Goal: Information Seeking & Learning: Learn about a topic

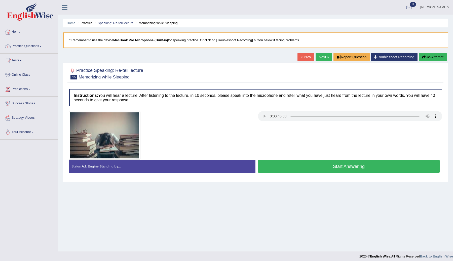
click at [274, 168] on button "Start Answering" at bounding box center [349, 166] width 182 height 13
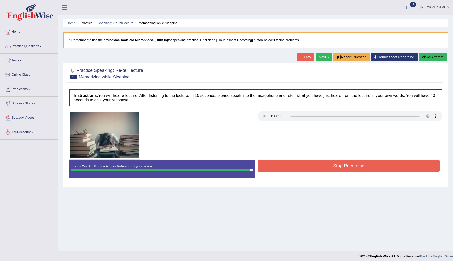
click at [275, 168] on button "Stop Recording" at bounding box center [349, 166] width 182 height 12
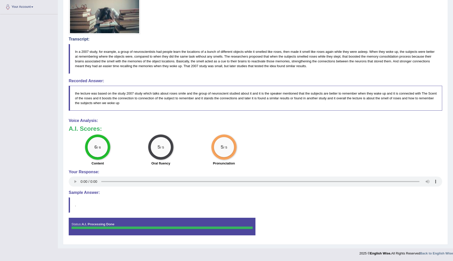
scroll to position [35, 0]
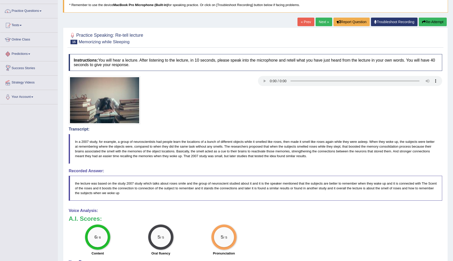
click at [321, 23] on link "Next »" at bounding box center [324, 22] width 17 height 9
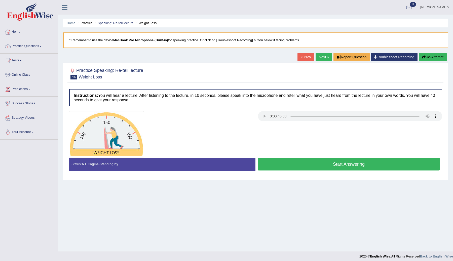
click at [277, 167] on button "Start Answering" at bounding box center [349, 164] width 182 height 13
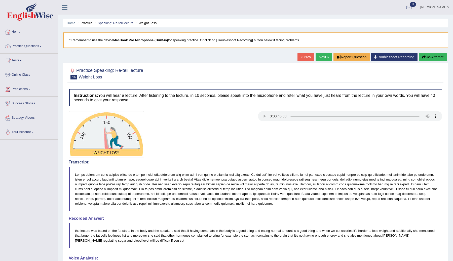
click at [322, 56] on link "Next »" at bounding box center [324, 57] width 17 height 9
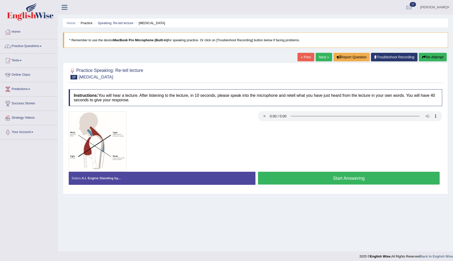
scroll to position [3, 0]
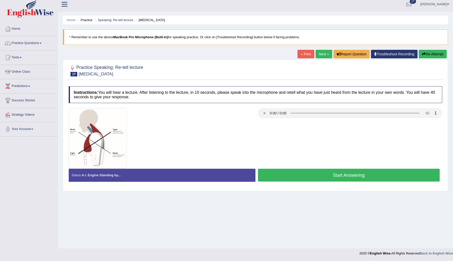
click at [273, 172] on button "Start Answering" at bounding box center [349, 175] width 182 height 13
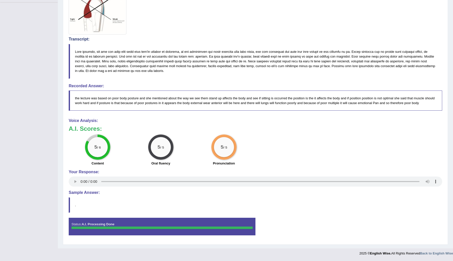
scroll to position [0, 0]
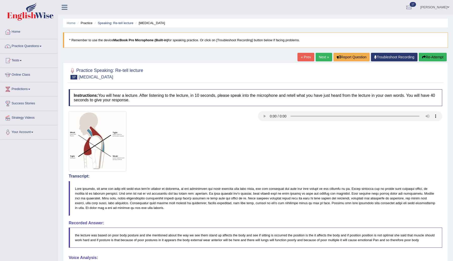
click at [321, 59] on link "Next »" at bounding box center [324, 57] width 17 height 9
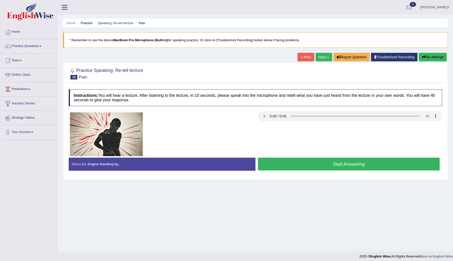
click at [279, 162] on button "Start Answering" at bounding box center [349, 164] width 182 height 13
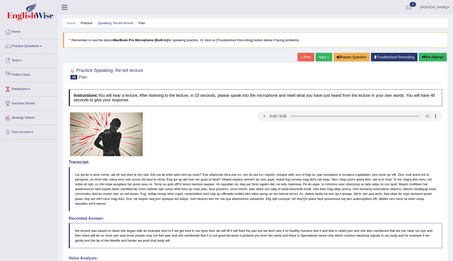
click at [22, 61] on span at bounding box center [21, 60] width 2 height 1
click at [37, 73] on link "Take Practice Sectional Test" at bounding box center [32, 72] width 47 height 9
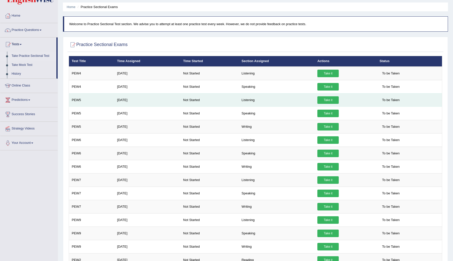
scroll to position [21, 0]
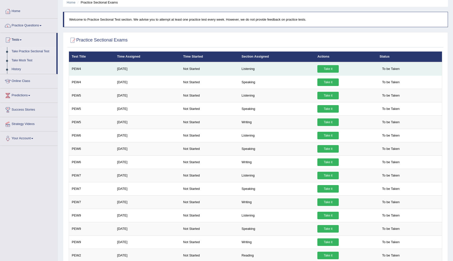
click at [328, 67] on link "Take it" at bounding box center [327, 69] width 21 height 8
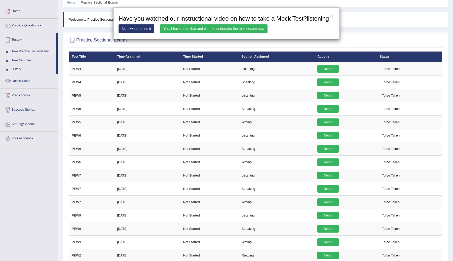
click at [200, 33] on link "Yes, I have seen that and want to undertake the mock exam now" at bounding box center [213, 28] width 107 height 9
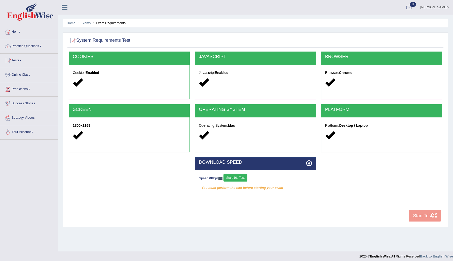
click at [240, 182] on button "Start 10s Test" at bounding box center [236, 178] width 24 height 8
click at [247, 181] on button "Start 10s Test" at bounding box center [241, 178] width 24 height 8
click at [249, 176] on button "Start 10s Test" at bounding box center [241, 178] width 24 height 8
click at [419, 215] on button "Start Test" at bounding box center [425, 216] width 32 height 12
